Goal: Check status: Check status

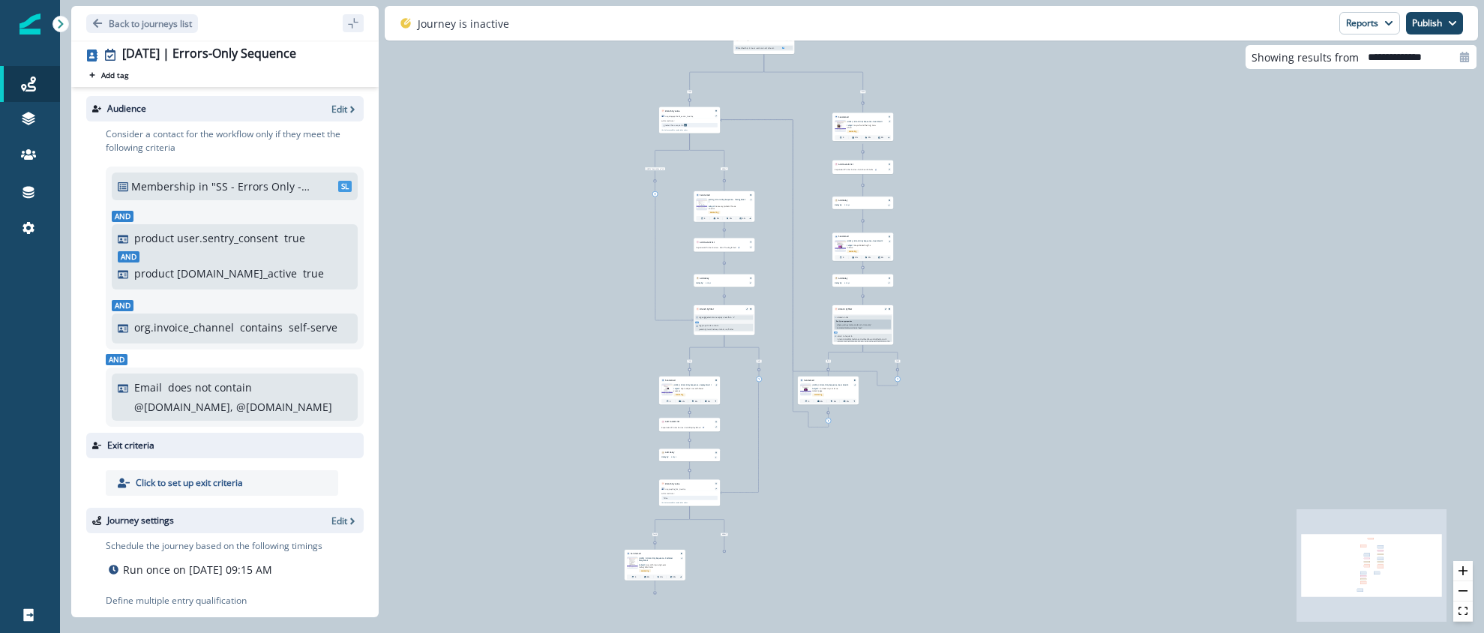
scroll to position [68, 0]
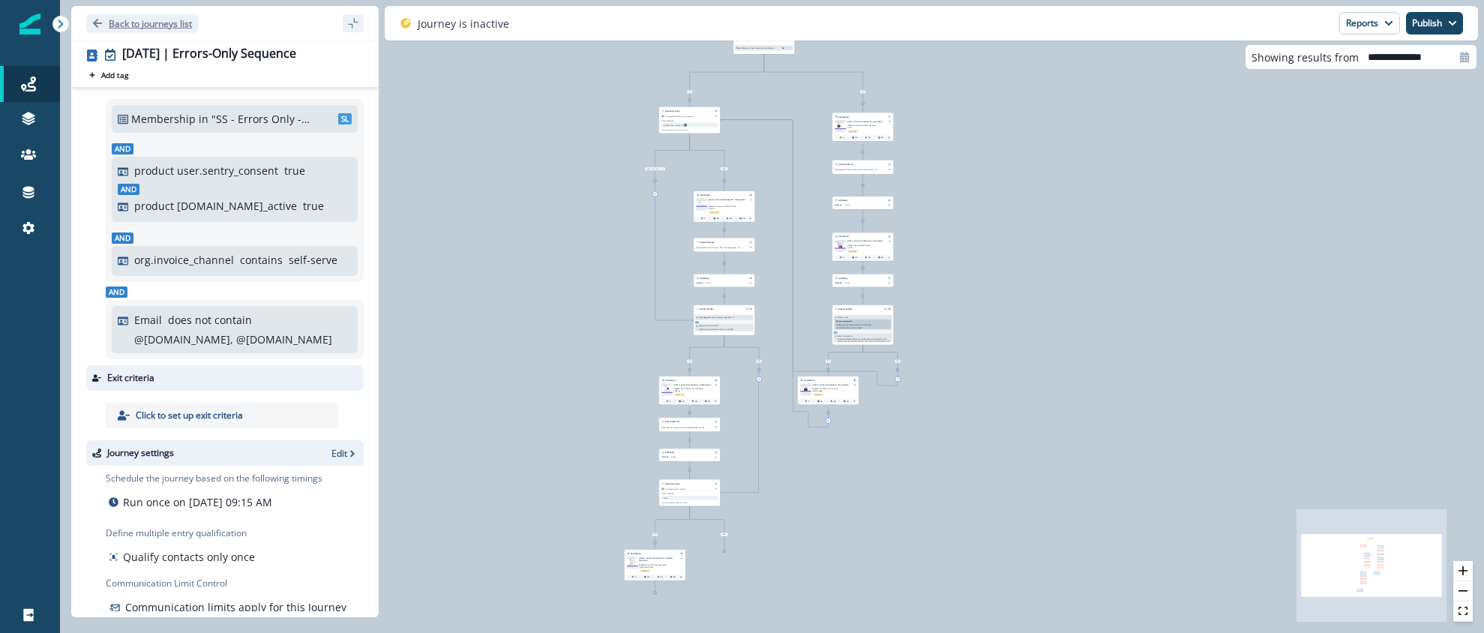
click at [109, 23] on p "Back to journeys list" at bounding box center [150, 23] width 83 height 13
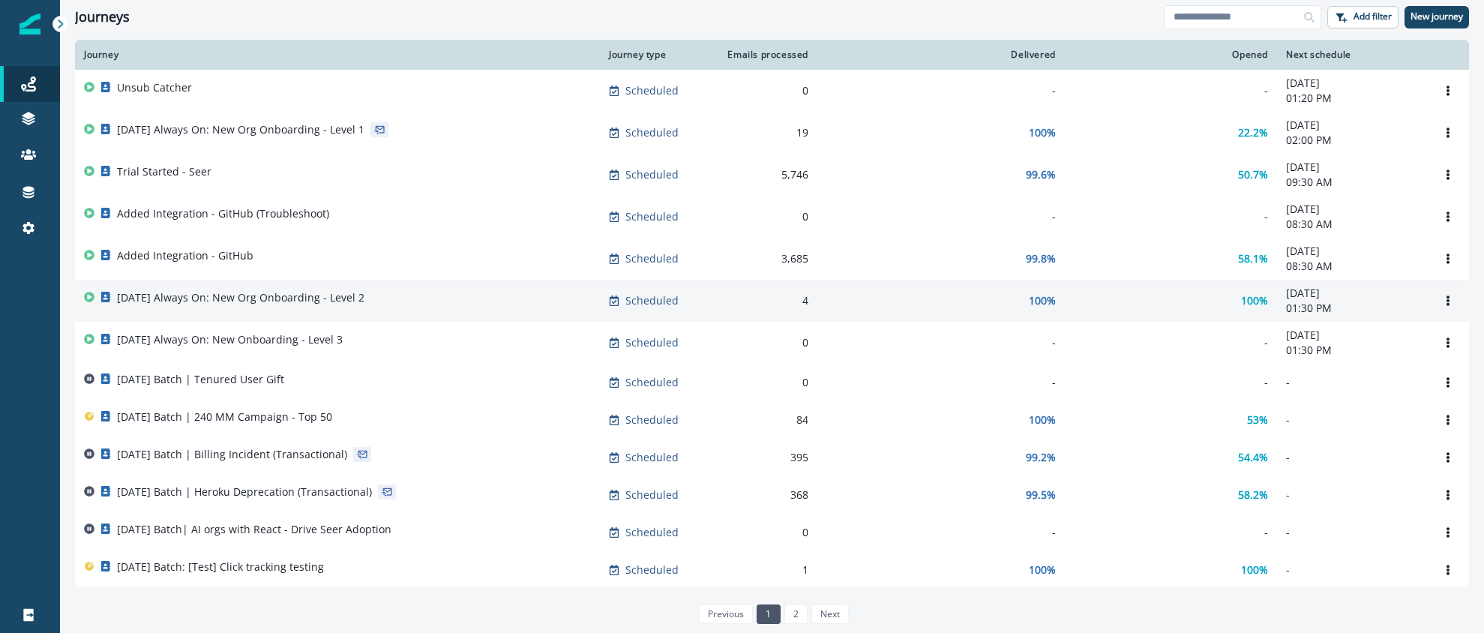
scroll to position [43, 0]
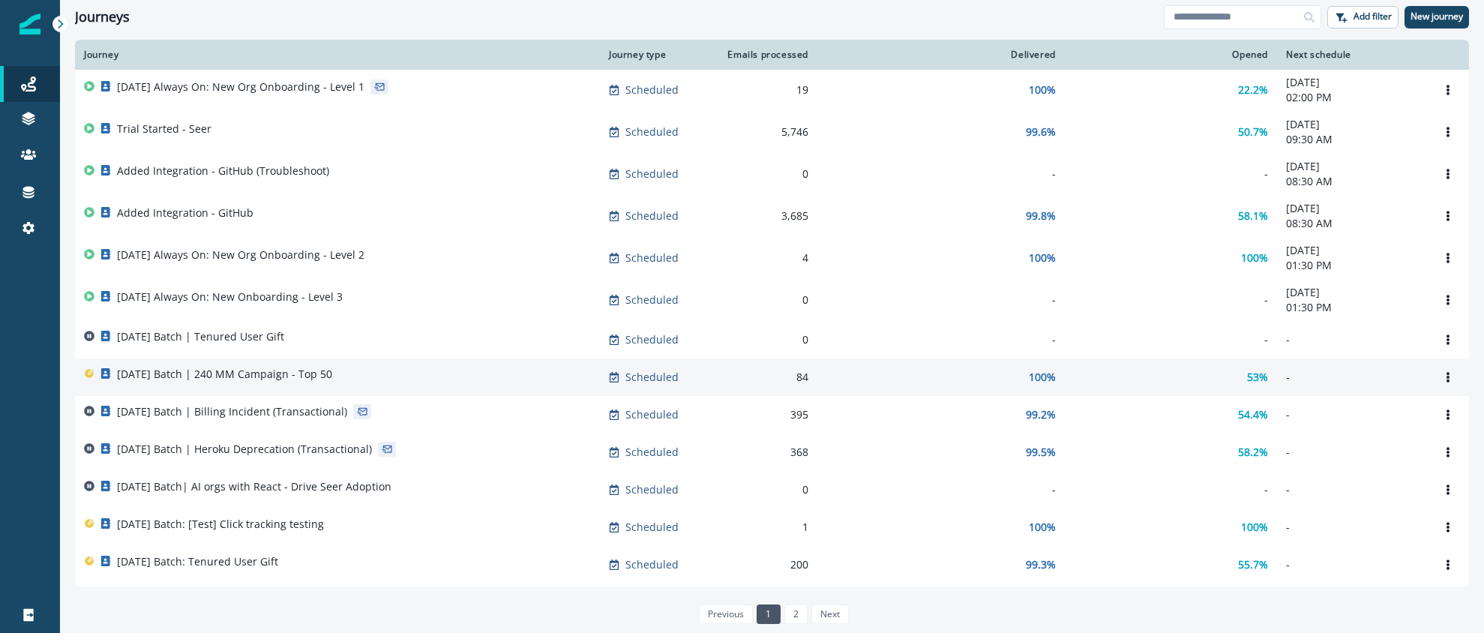
click at [293, 379] on p "[DATE] Batch | 240 MM Campaign - Top 50" at bounding box center [224, 374] width 215 height 15
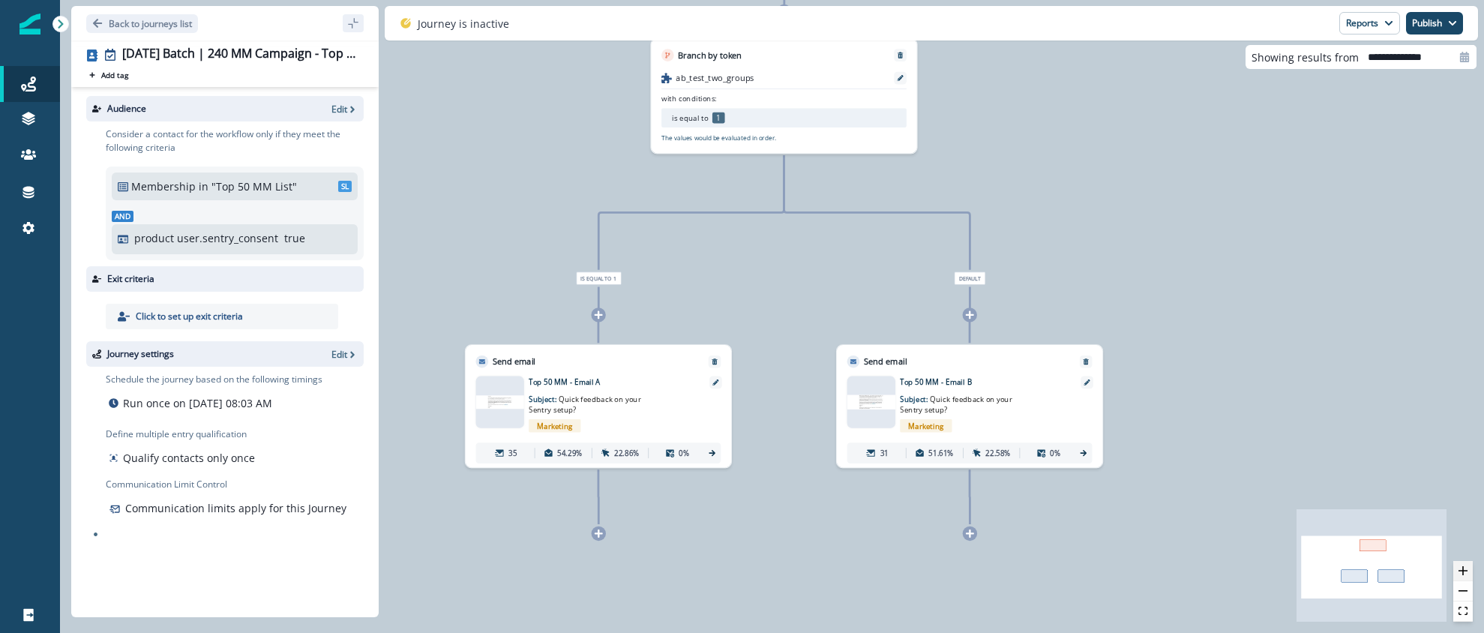
click at [1467, 568] on icon "zoom in" at bounding box center [1463, 570] width 9 height 9
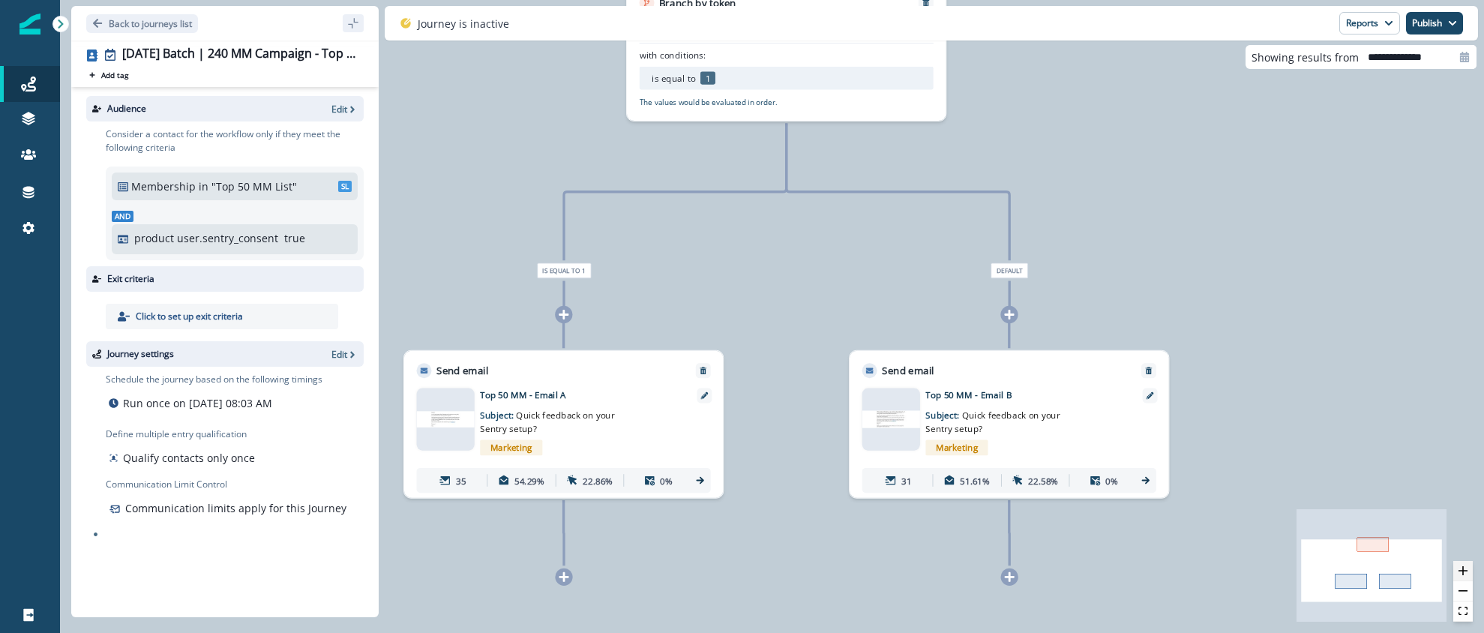
click at [1467, 568] on icon "zoom in" at bounding box center [1463, 570] width 9 height 9
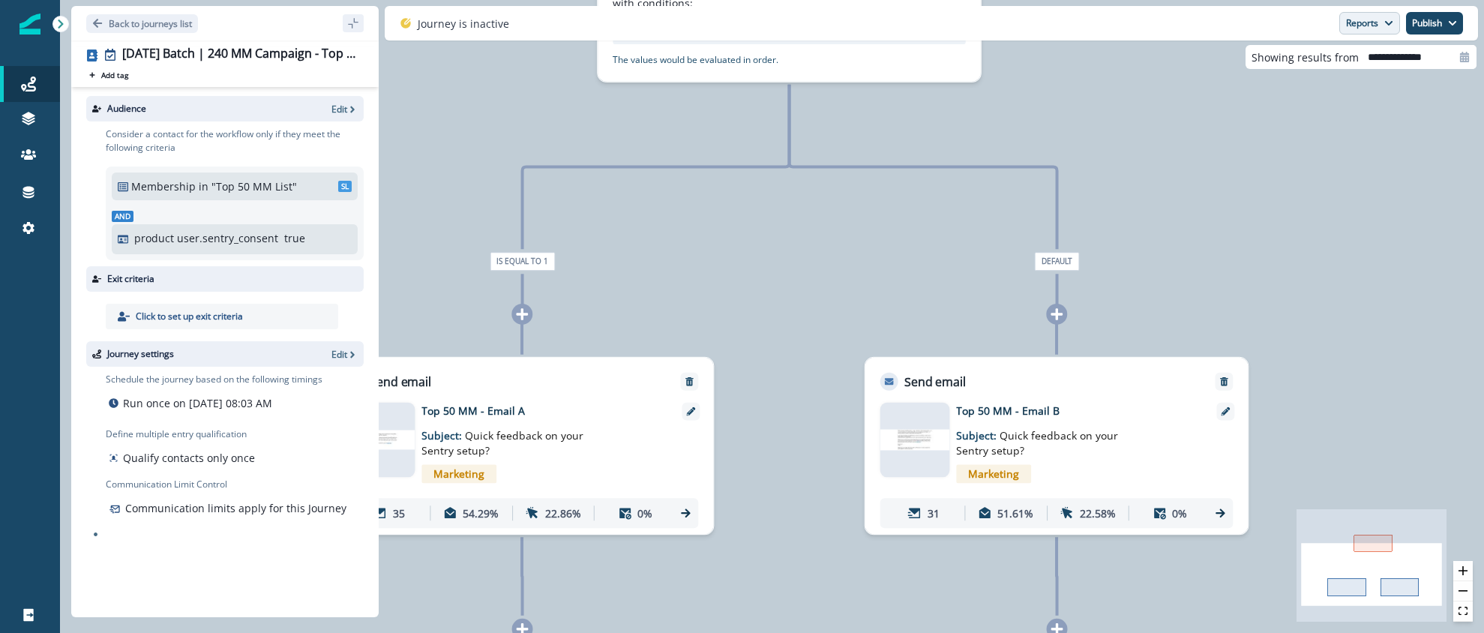
click at [1376, 33] on button "Reports" at bounding box center [1370, 23] width 61 height 23
click at [1324, 68] on p "Email Report" at bounding box center [1289, 61] width 73 height 18
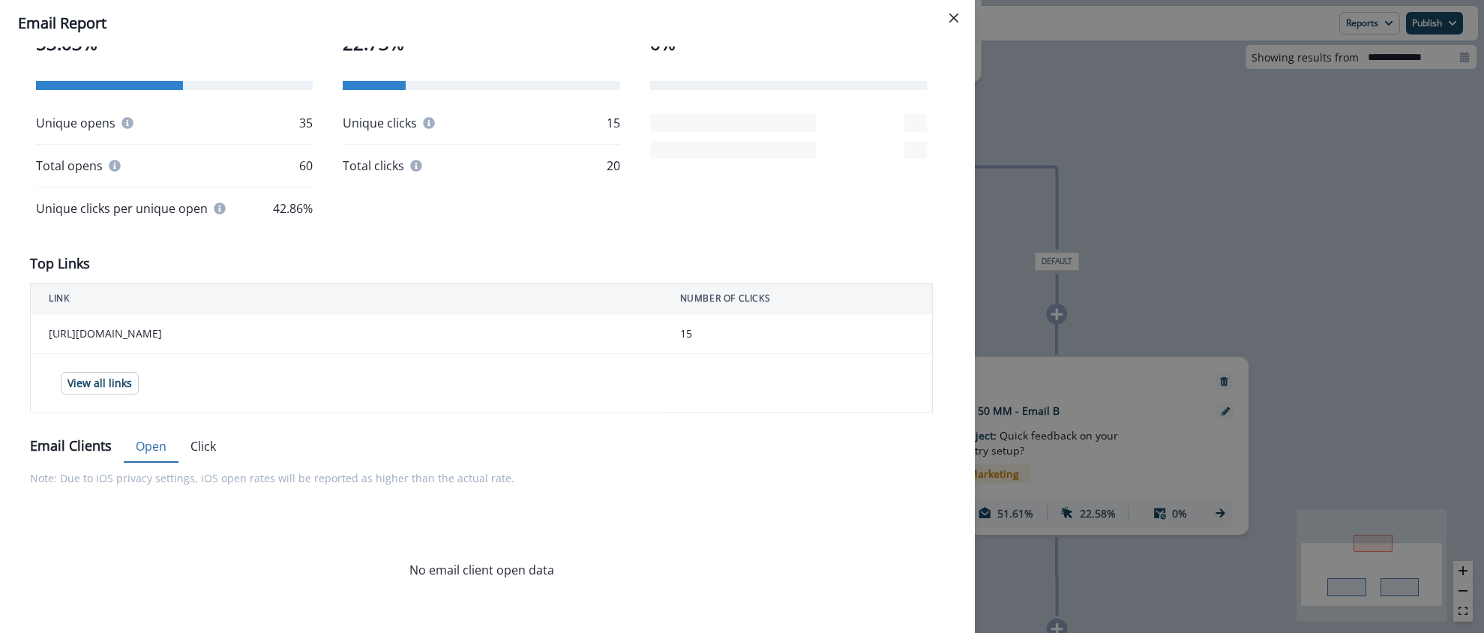
scroll to position [342, 0]
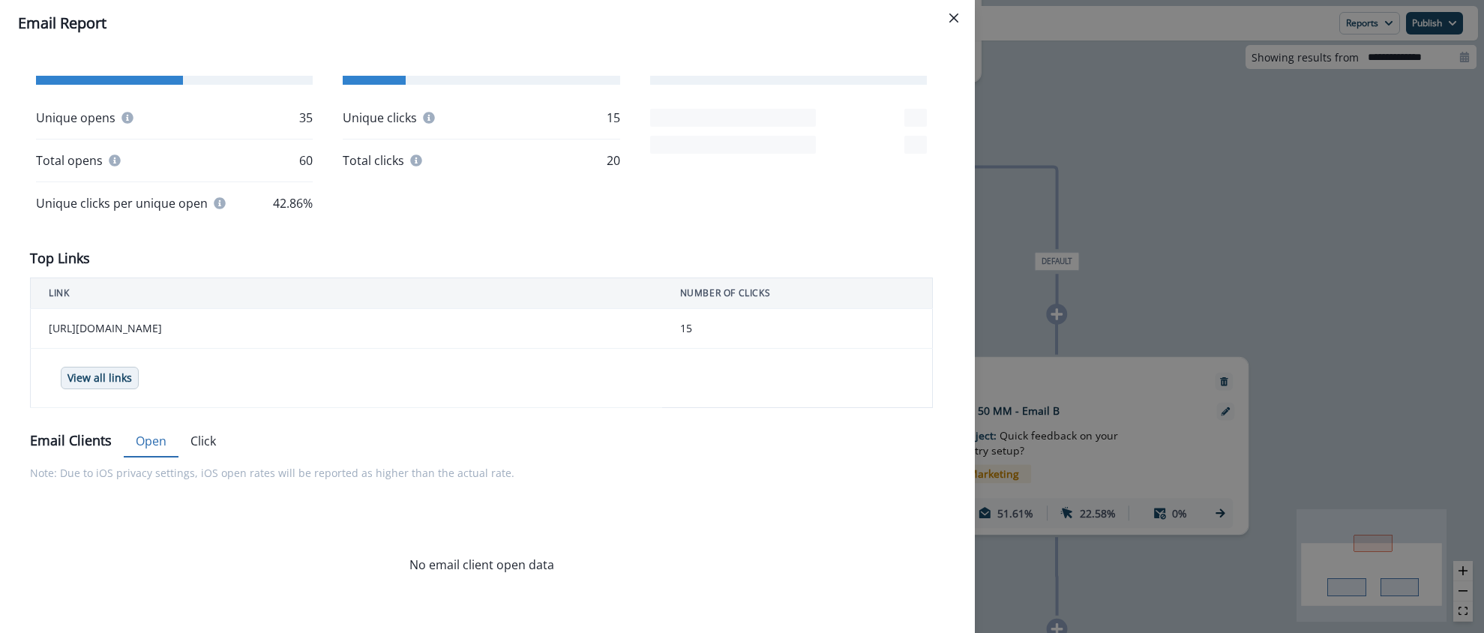
click at [116, 376] on p "View all links" at bounding box center [100, 378] width 65 height 13
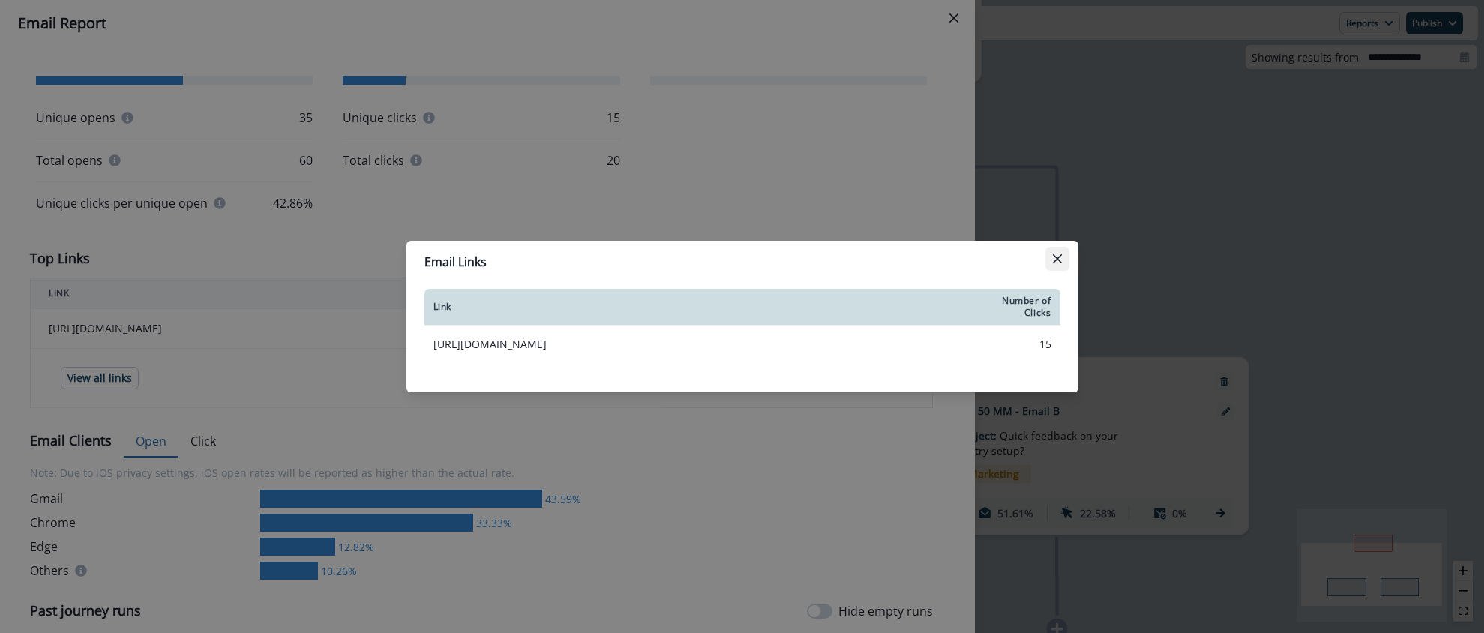
click at [1058, 259] on icon "Close" at bounding box center [1056, 258] width 9 height 9
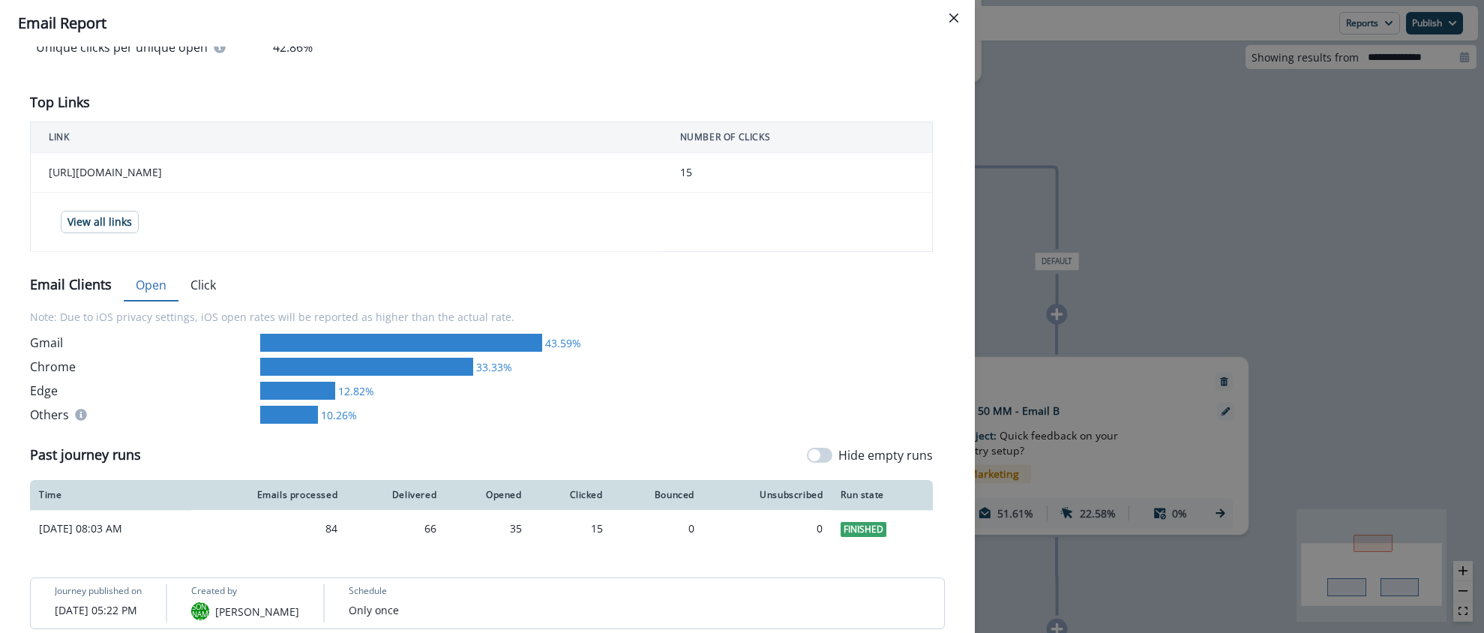
scroll to position [513, 0]
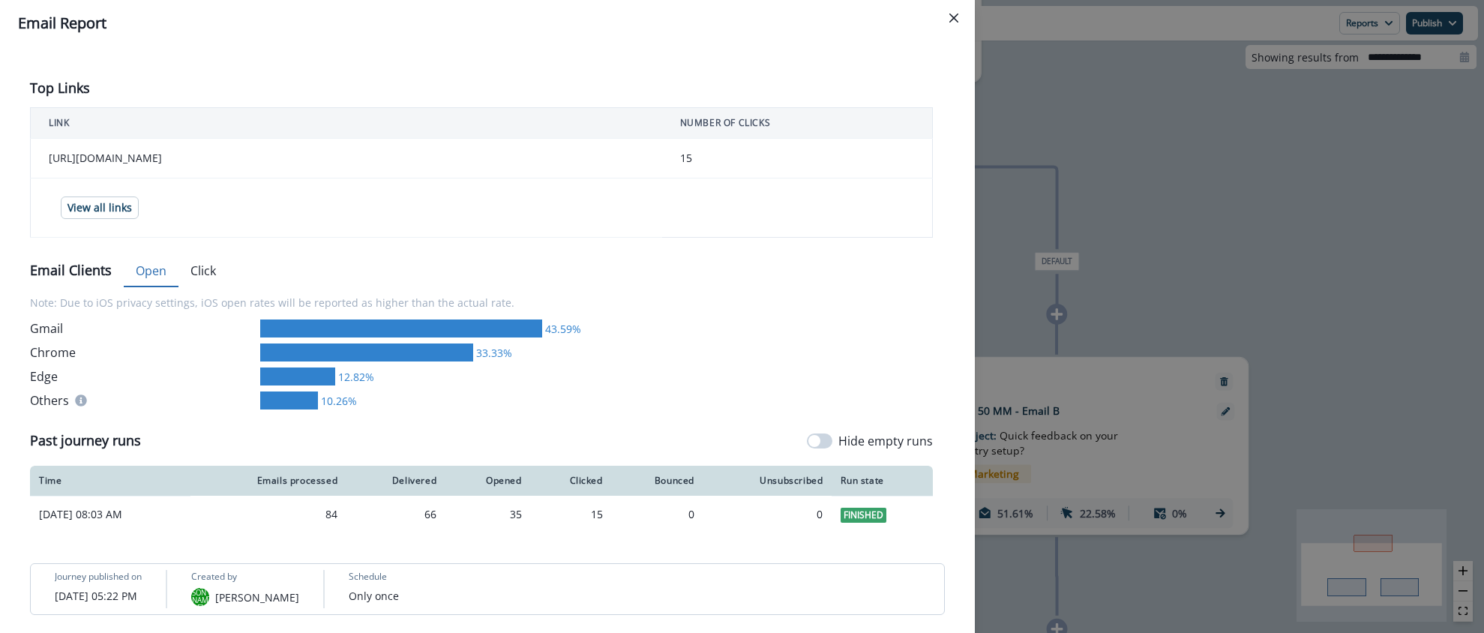
click at [200, 268] on div "Delivery Stats 84 Emails Processed 78.57% 66 Sent 100% 66 Delivered 0% 0 Bounce…" at bounding box center [487, 67] width 915 height 932
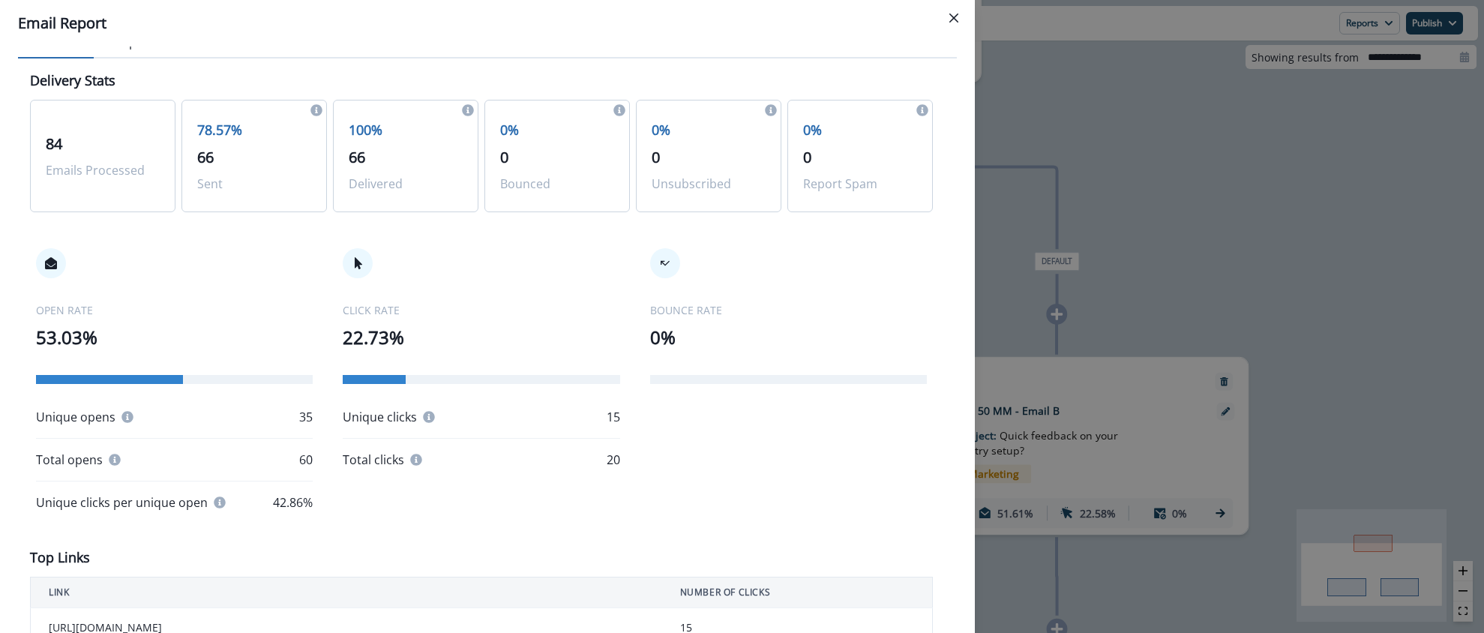
scroll to position [0, 0]
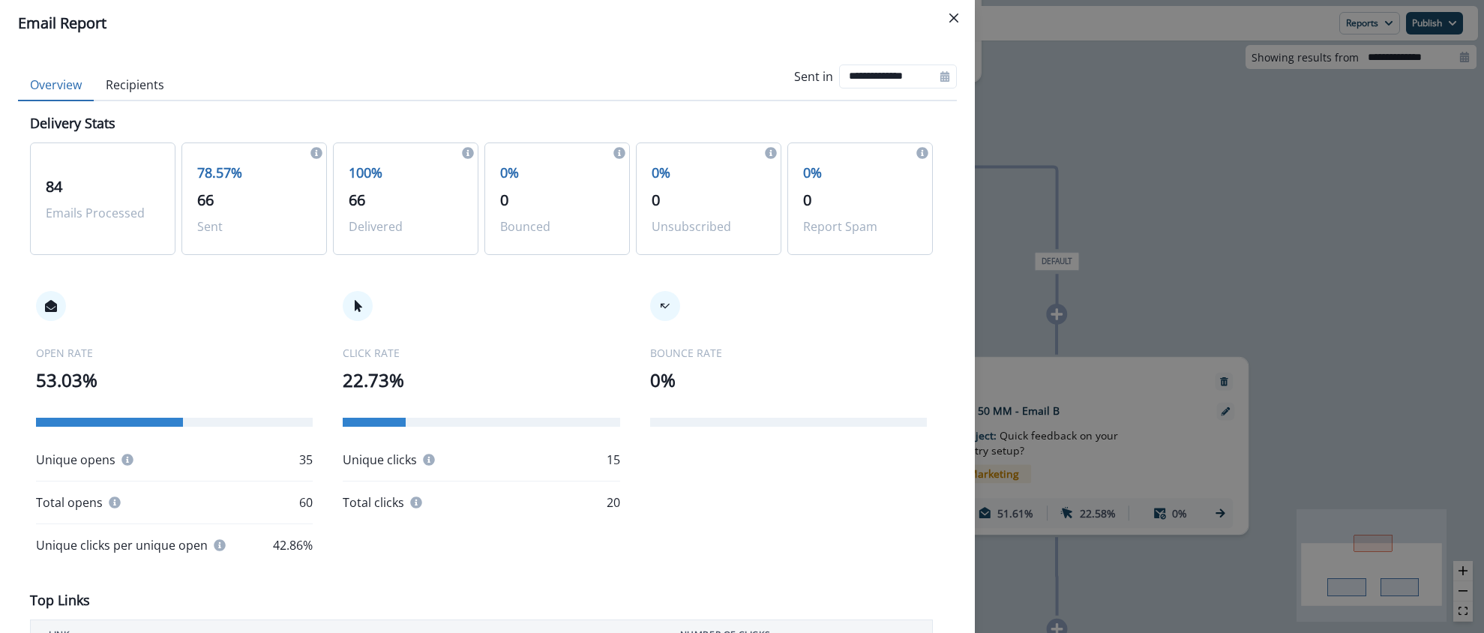
click at [136, 92] on button "Recipients" at bounding box center [135, 86] width 83 height 32
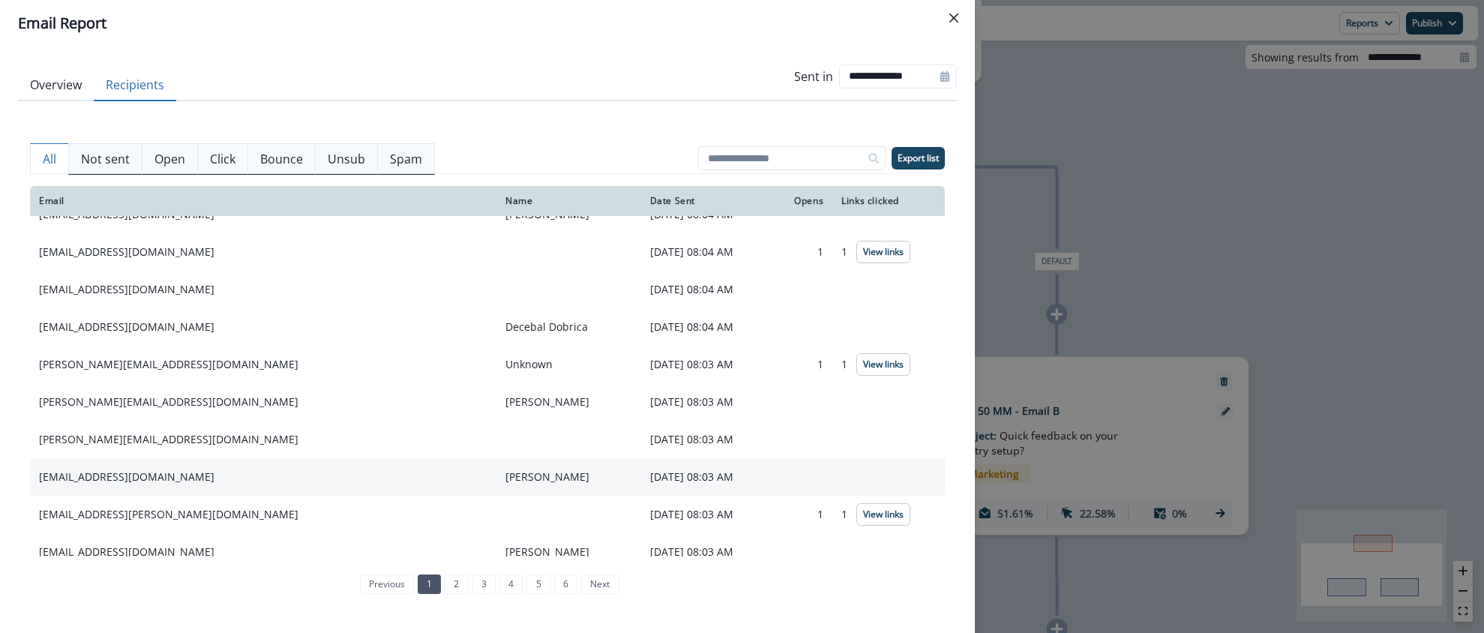
scroll to position [223, 0]
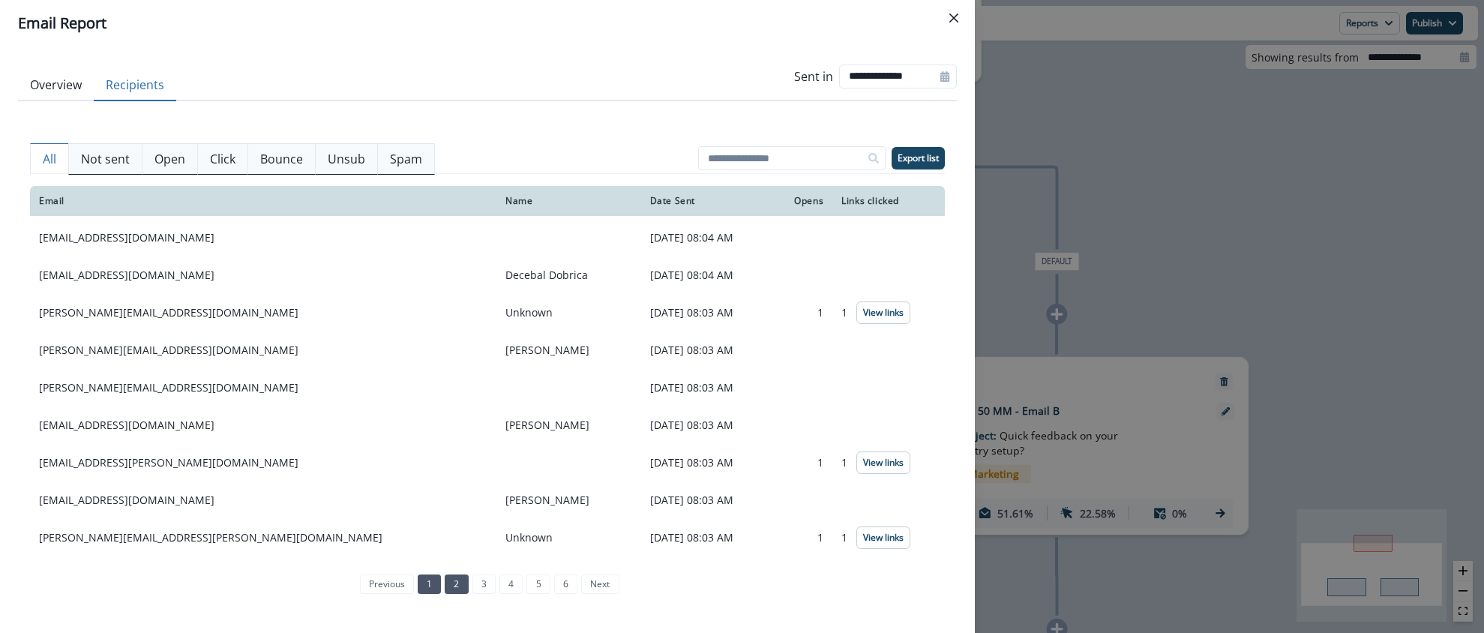
click at [462, 587] on link "2" at bounding box center [456, 585] width 23 height 20
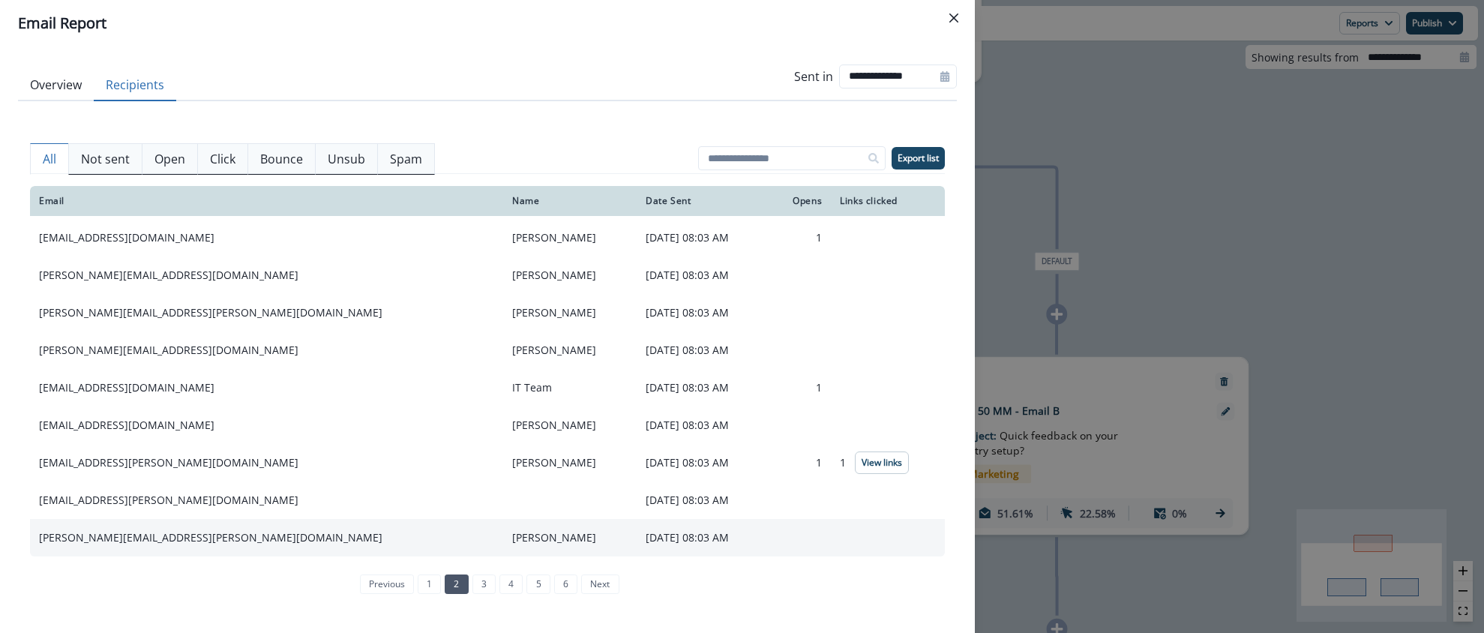
scroll to position [222, 0]
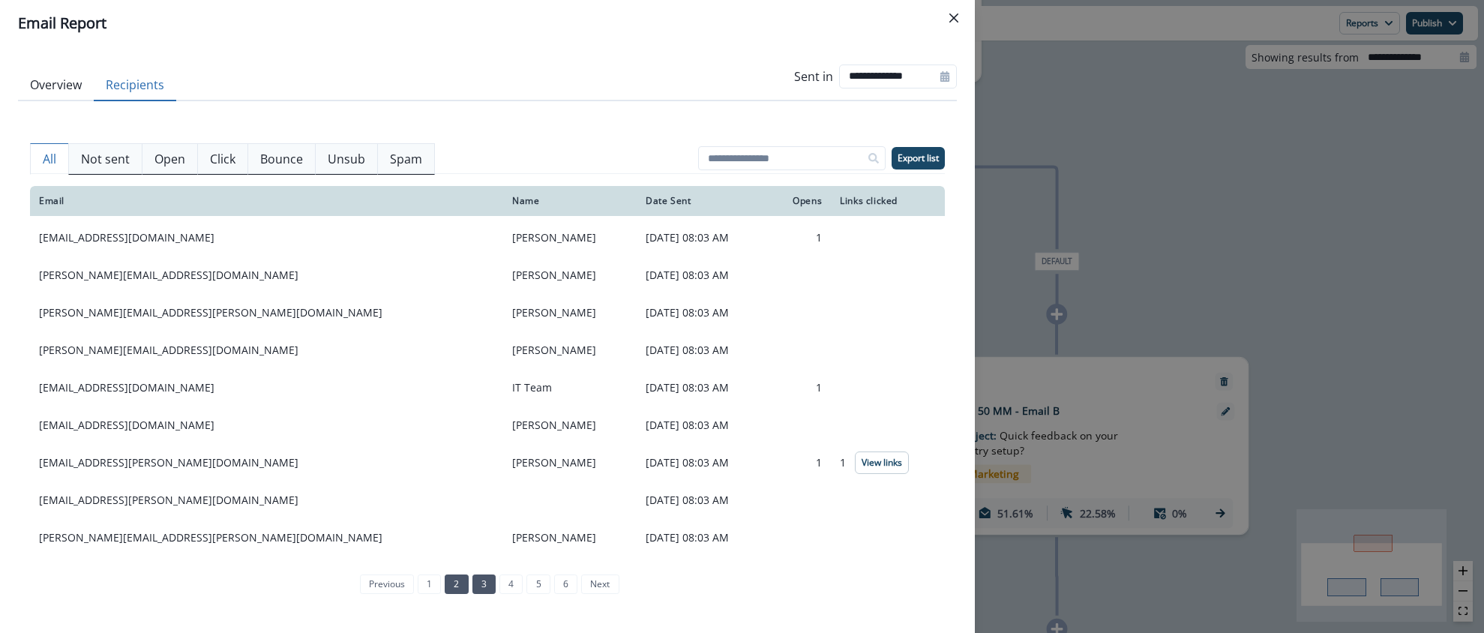
click at [483, 585] on link "3" at bounding box center [484, 585] width 23 height 20
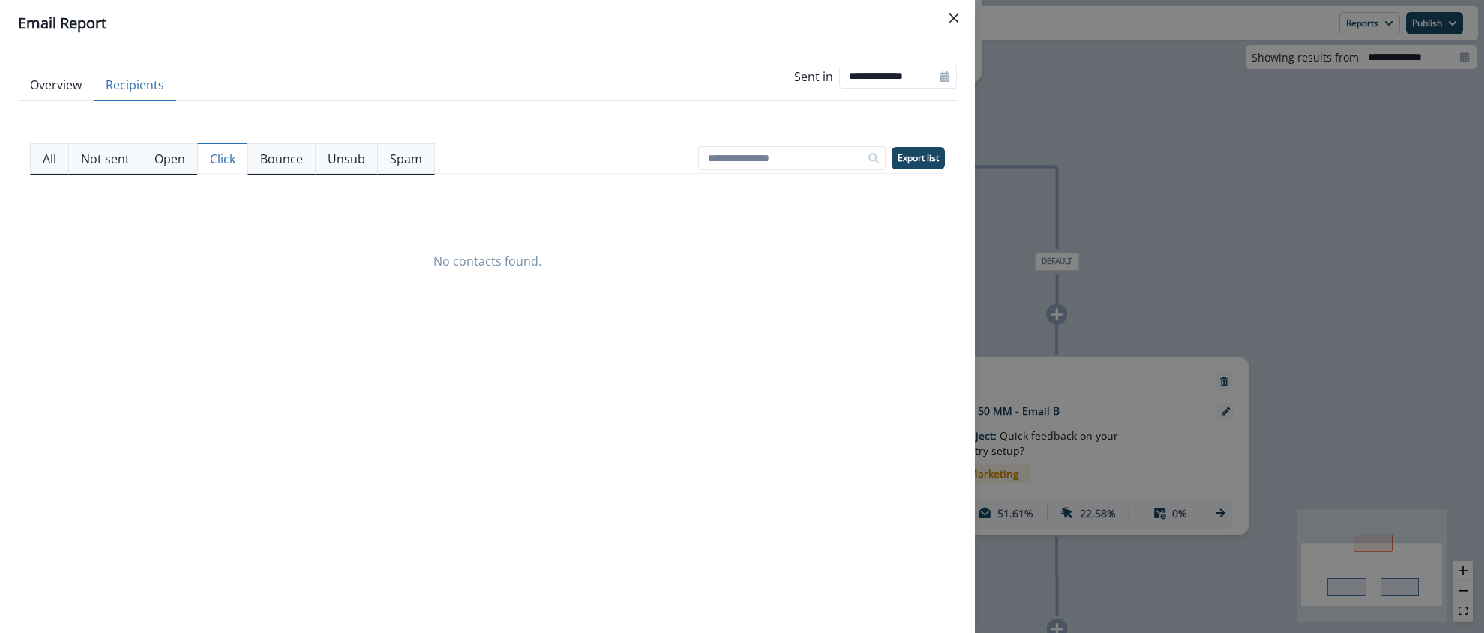
click at [223, 166] on p "Click" at bounding box center [223, 159] width 26 height 18
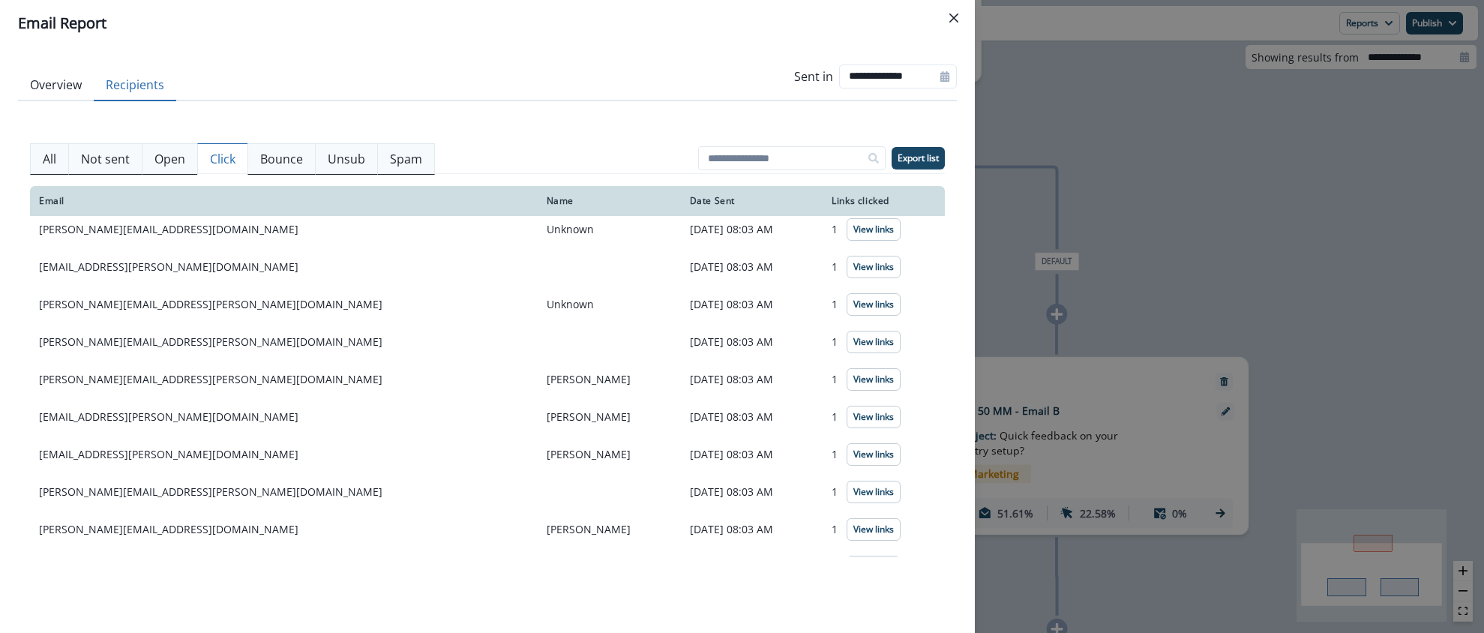
scroll to position [0, 0]
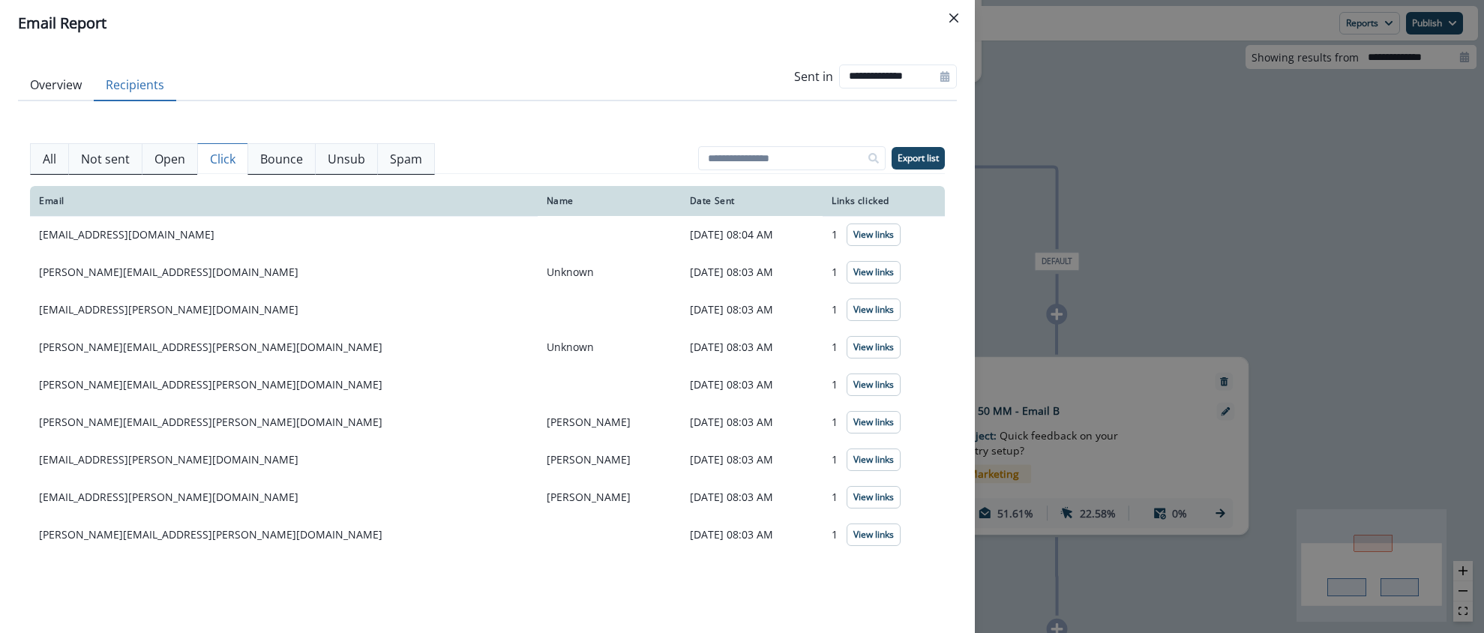
click at [172, 163] on p "Open" at bounding box center [170, 159] width 31 height 18
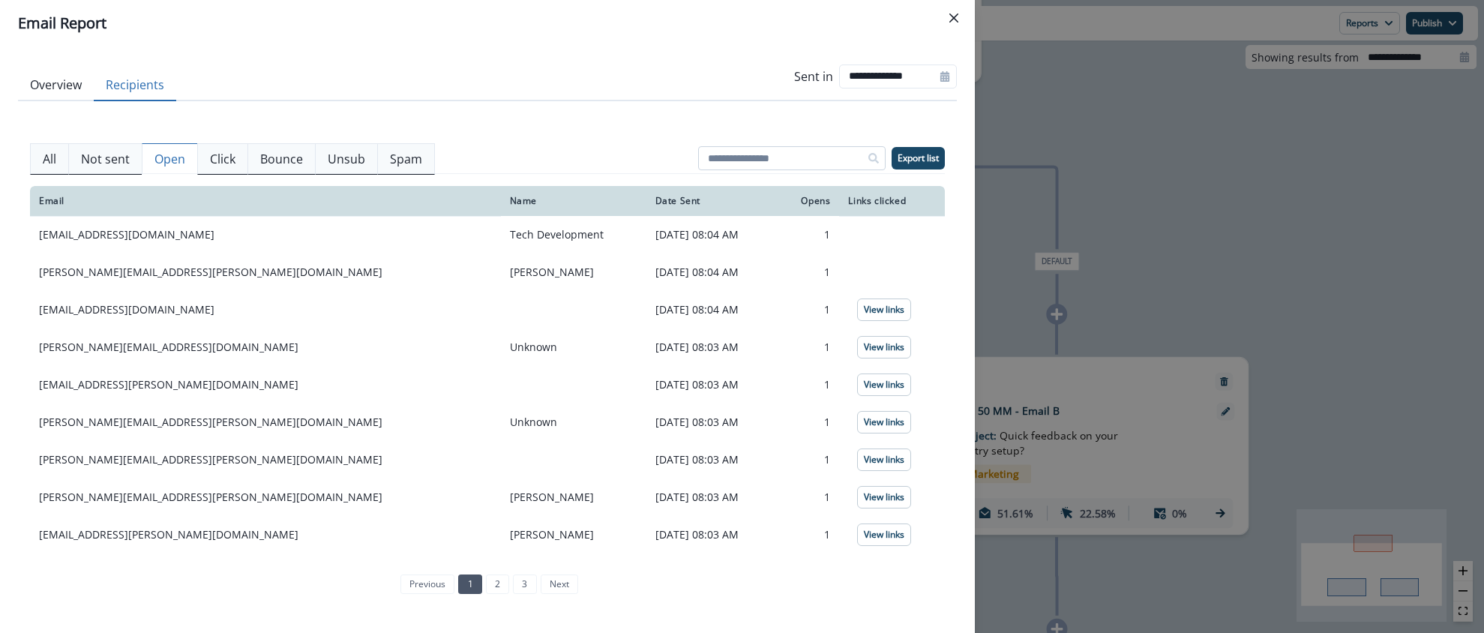
click at [743, 159] on input at bounding box center [792, 158] width 188 height 24
type input "*****"
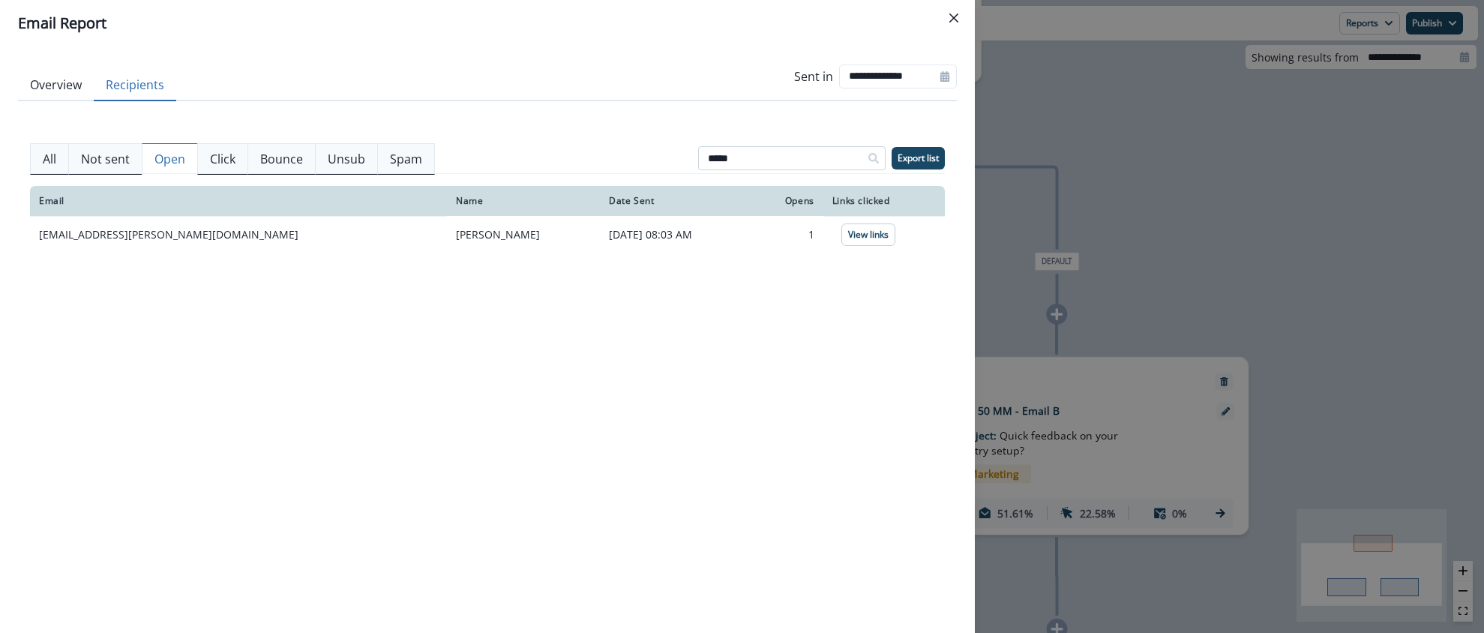
click at [775, 160] on input "*****" at bounding box center [792, 158] width 188 height 24
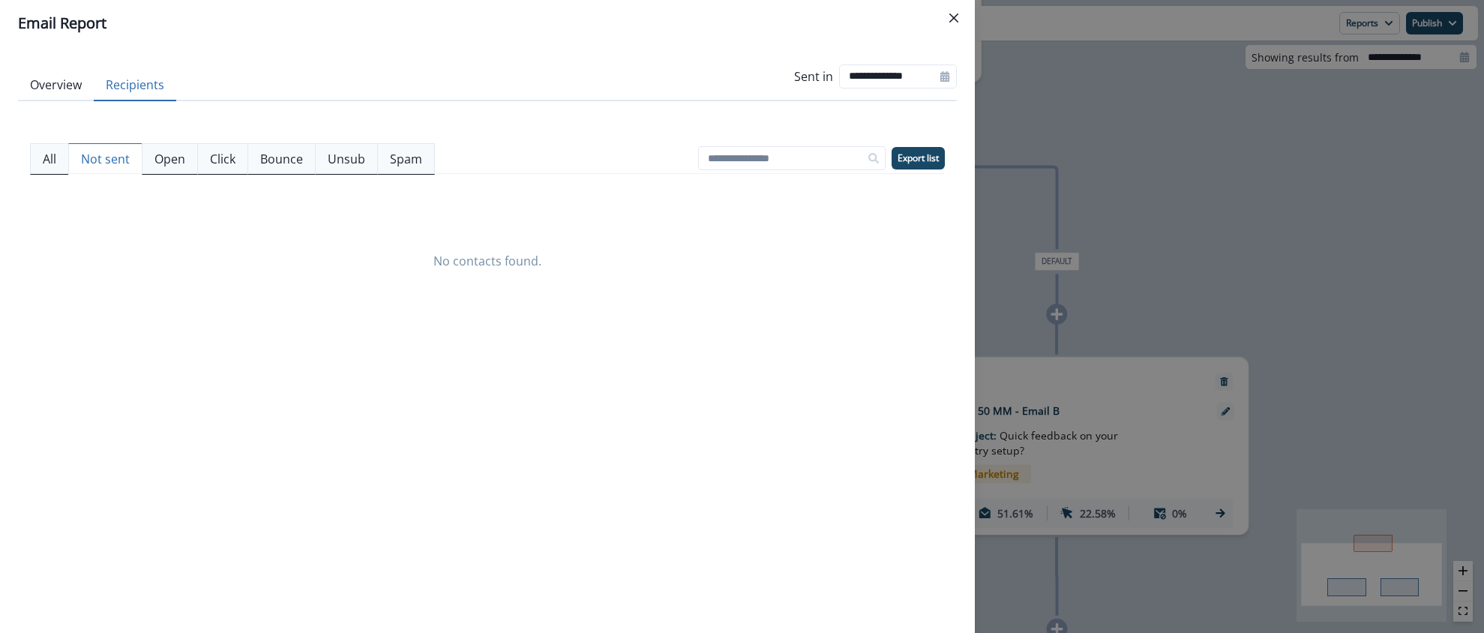
click at [88, 162] on p "Not sent" at bounding box center [105, 159] width 49 height 18
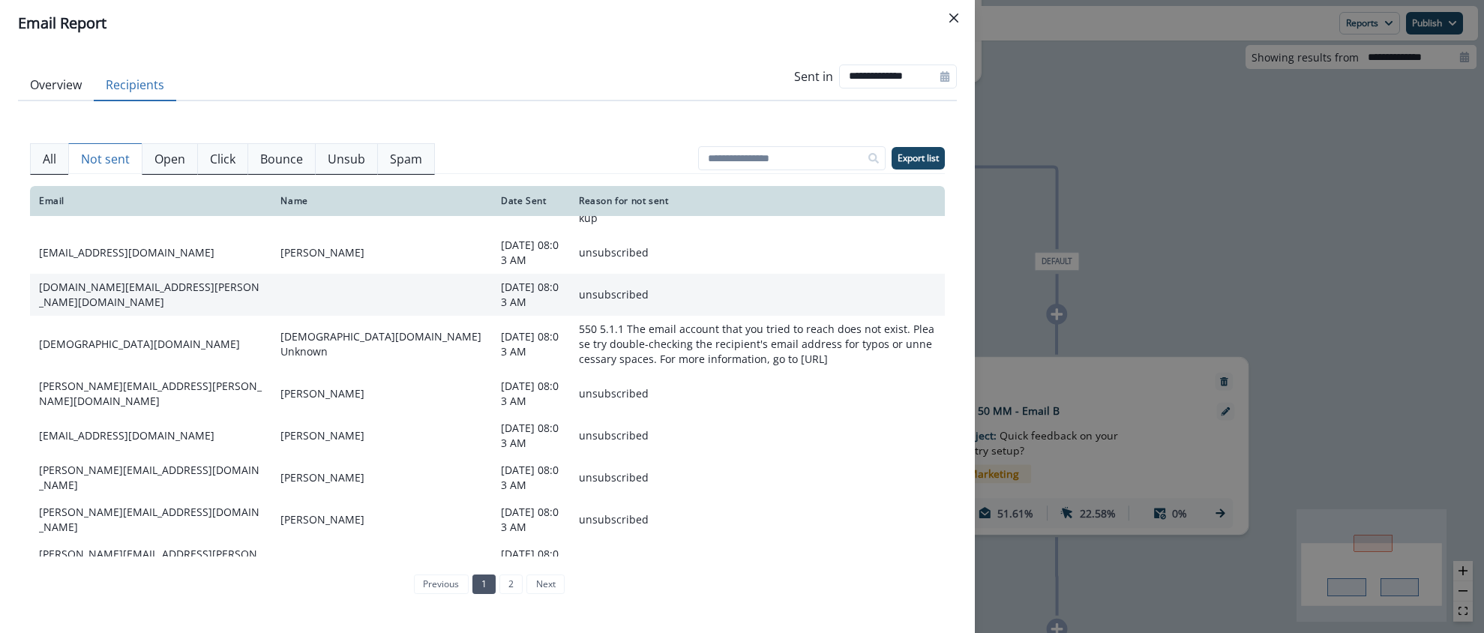
scroll to position [347, 0]
